Goal: Entertainment & Leisure: Consume media (video, audio)

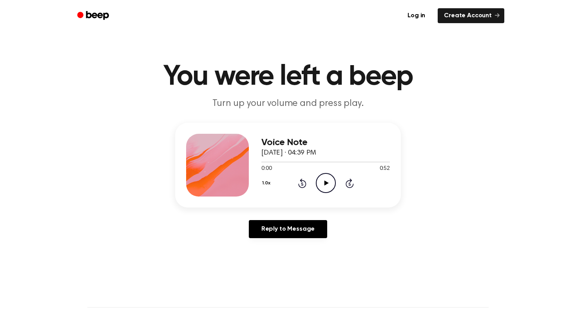
click at [327, 182] on icon "Play Audio" at bounding box center [326, 183] width 20 height 20
click at [325, 182] on icon at bounding box center [326, 182] width 4 height 5
click at [322, 183] on icon "Play Audio" at bounding box center [326, 183] width 20 height 20
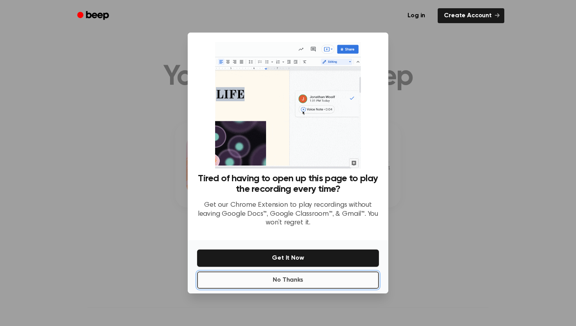
click at [290, 283] on button "No Thanks" at bounding box center [288, 279] width 182 height 17
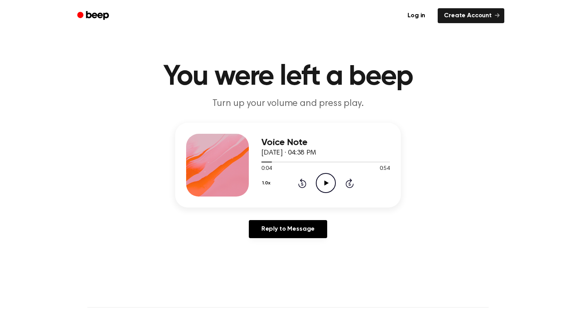
click at [327, 182] on icon at bounding box center [326, 182] width 4 height 5
click at [301, 183] on icon at bounding box center [302, 183] width 2 height 3
click at [302, 183] on icon at bounding box center [302, 183] width 2 height 3
